Goal: Find specific page/section: Find specific page/section

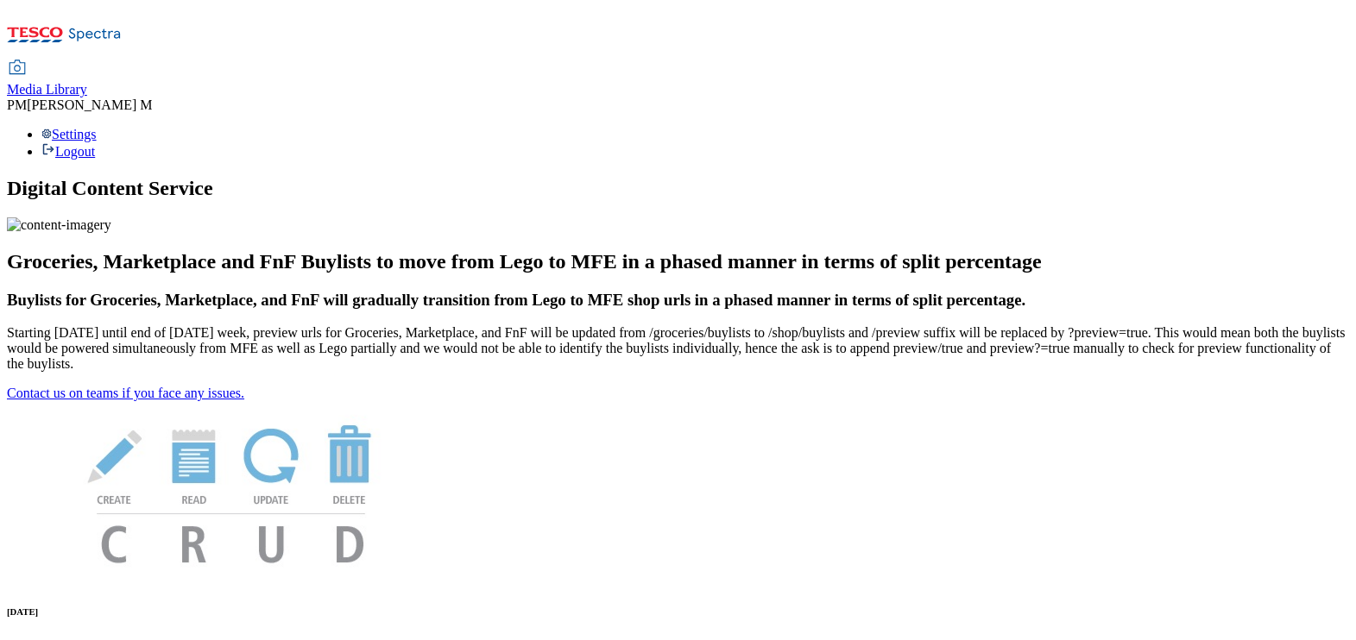
click at [87, 82] on span "Media Library" at bounding box center [47, 89] width 80 height 15
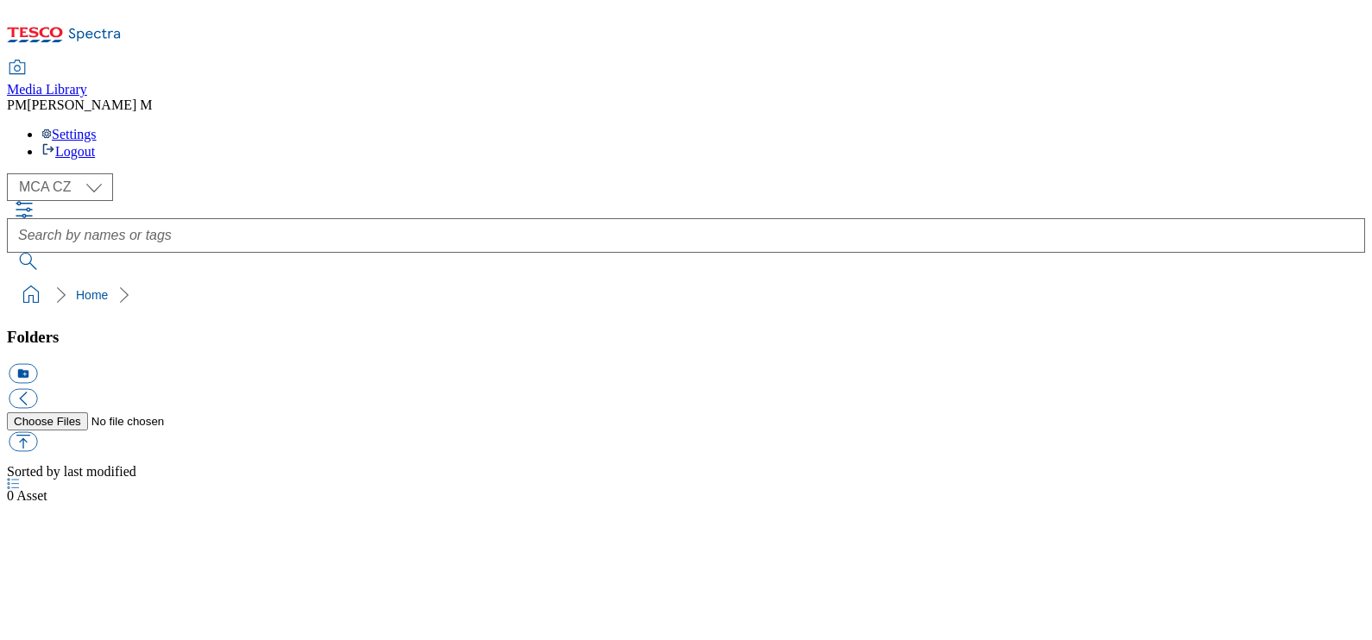
select select "flare-mca-cz"
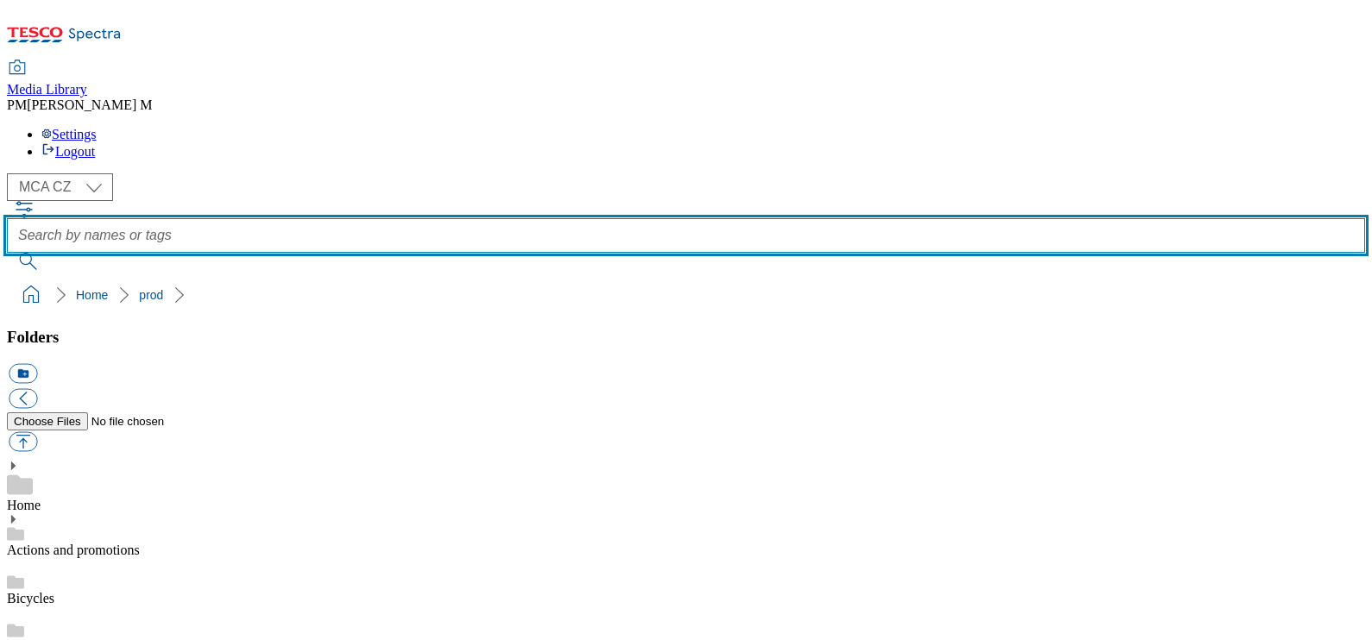
click at [565, 218] on input "text" at bounding box center [686, 235] width 1358 height 35
paste input "PL1"
type input "PL1"
click at [7, 253] on button "submit" at bounding box center [29, 261] width 45 height 17
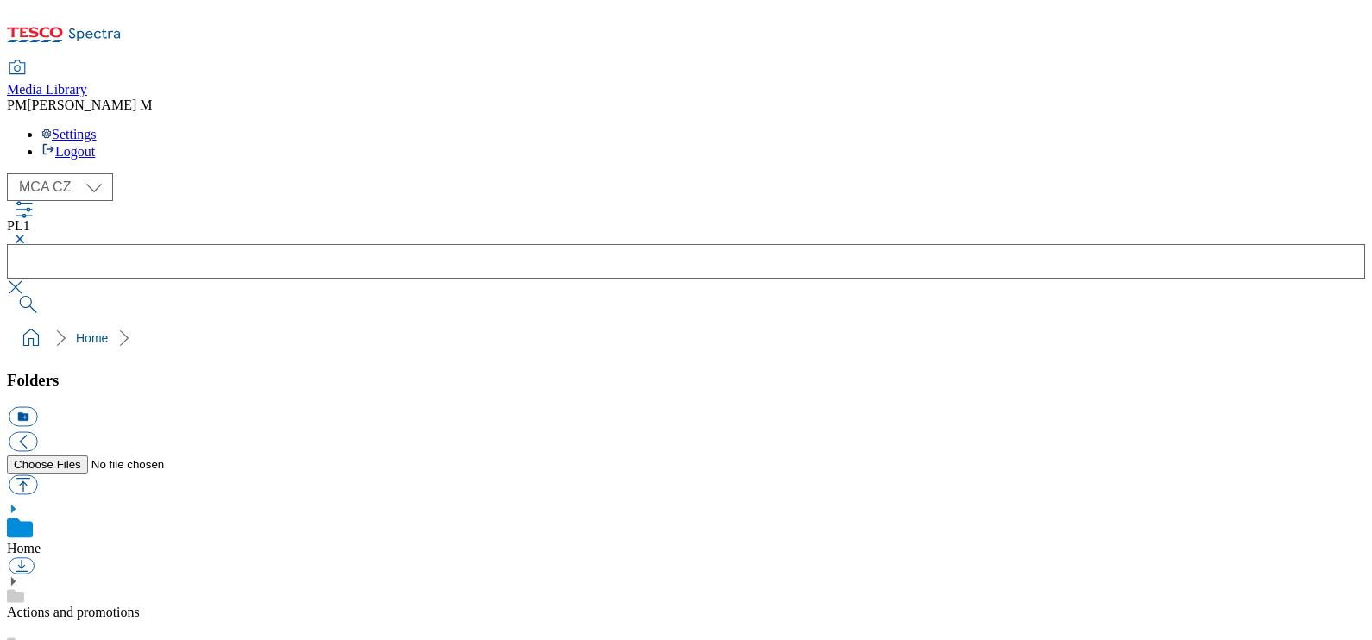
click at [50, 173] on select "MCA CZ MCA HU MCA SK" at bounding box center [60, 187] width 106 height 28
select select "flare-mca-hu"
click at [11, 173] on select "MCA CZ MCA HU MCA SK" at bounding box center [60, 187] width 106 height 28
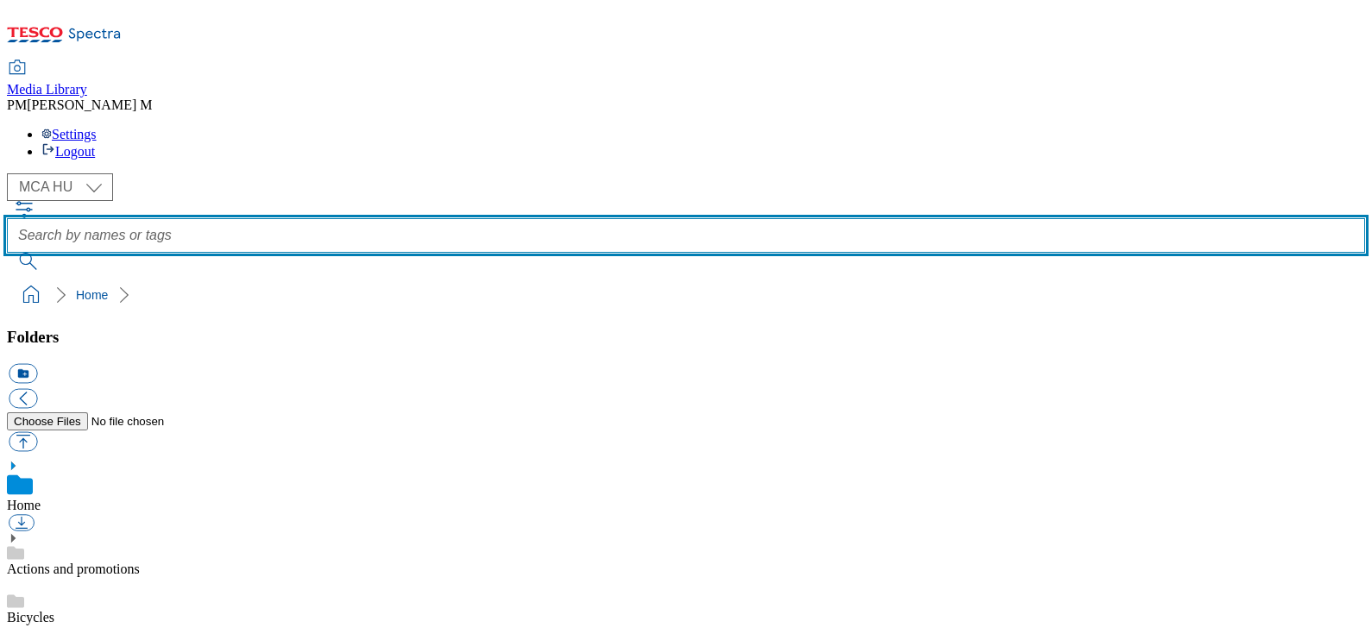
click at [572, 218] on input "text" at bounding box center [686, 235] width 1358 height 35
paste input "R25"
type input "R25"
click at [7, 253] on button "submit" at bounding box center [29, 261] width 45 height 17
